Goal: Communication & Community: Answer question/provide support

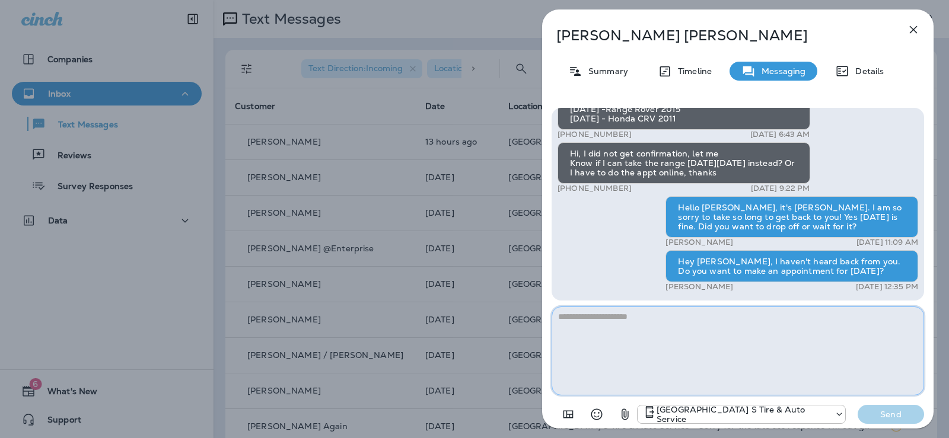
click at [611, 311] on textarea at bounding box center [737, 351] width 372 height 89
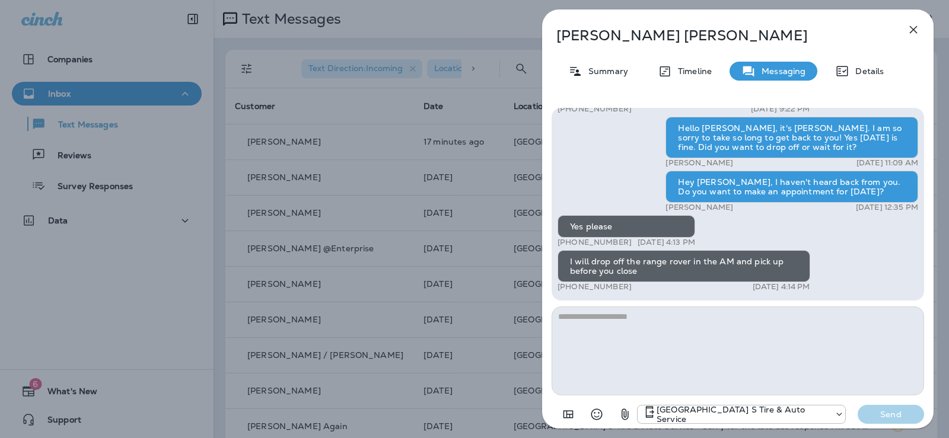
click at [568, 312] on textarea at bounding box center [737, 351] width 372 height 89
type textarea "**********"
click at [883, 410] on p "Send" at bounding box center [891, 414] width 50 height 11
